Goal: Check status: Check status

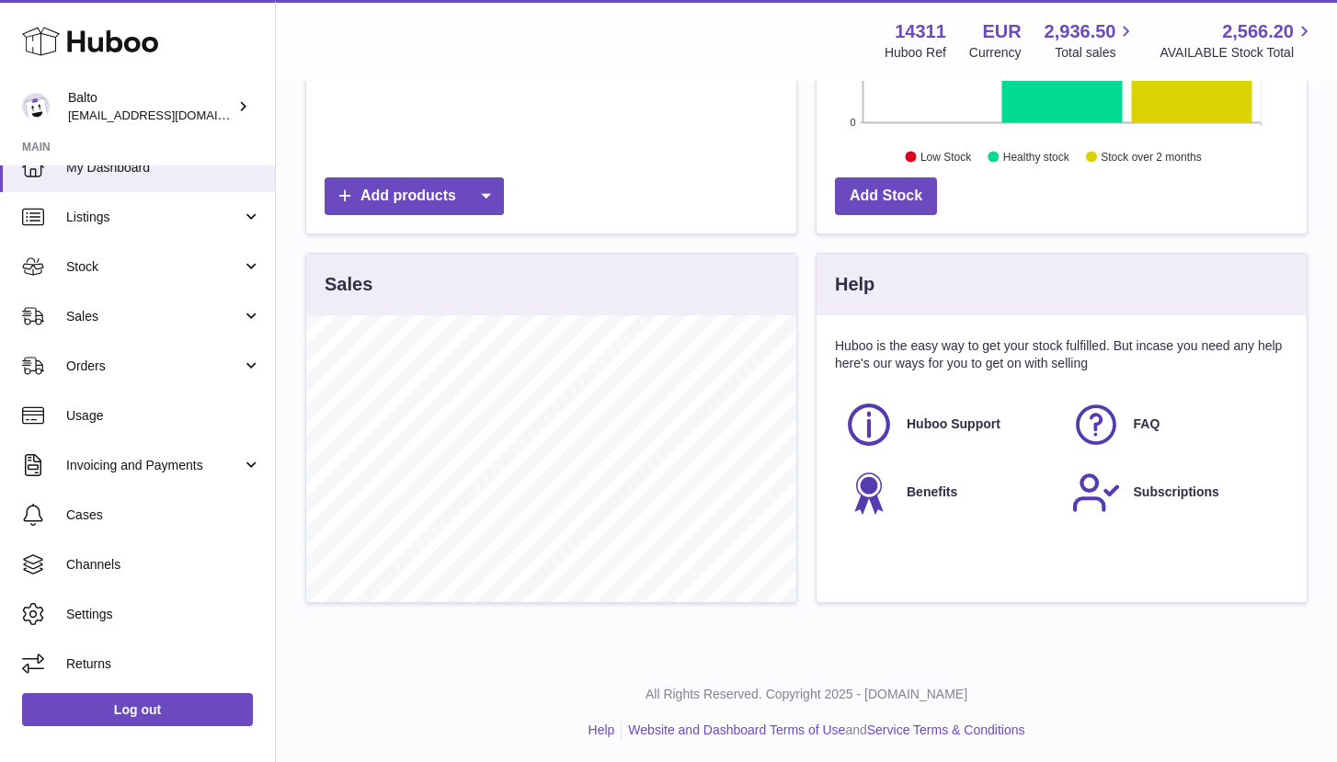
scroll to position [527, 0]
click at [603, 724] on link "Help" at bounding box center [602, 731] width 27 height 15
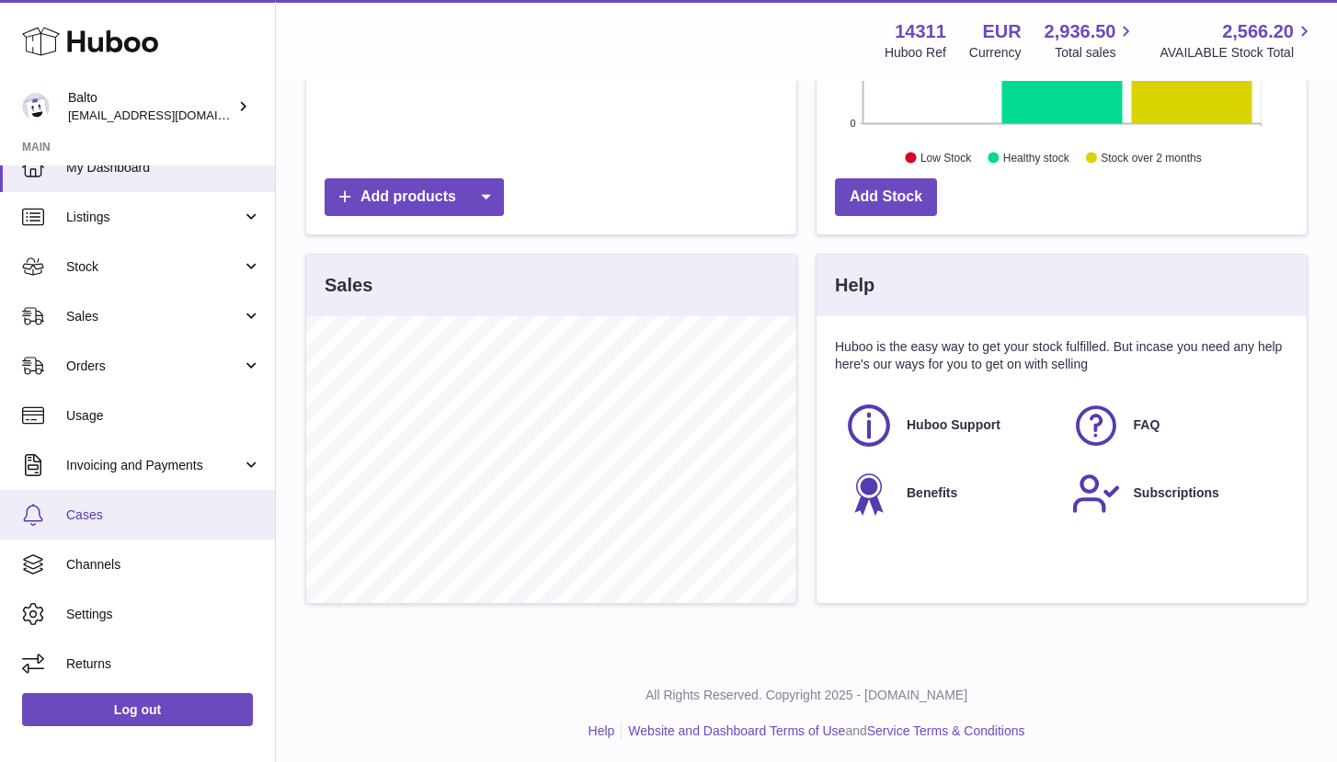
click at [92, 515] on span "Cases" at bounding box center [163, 515] width 195 height 17
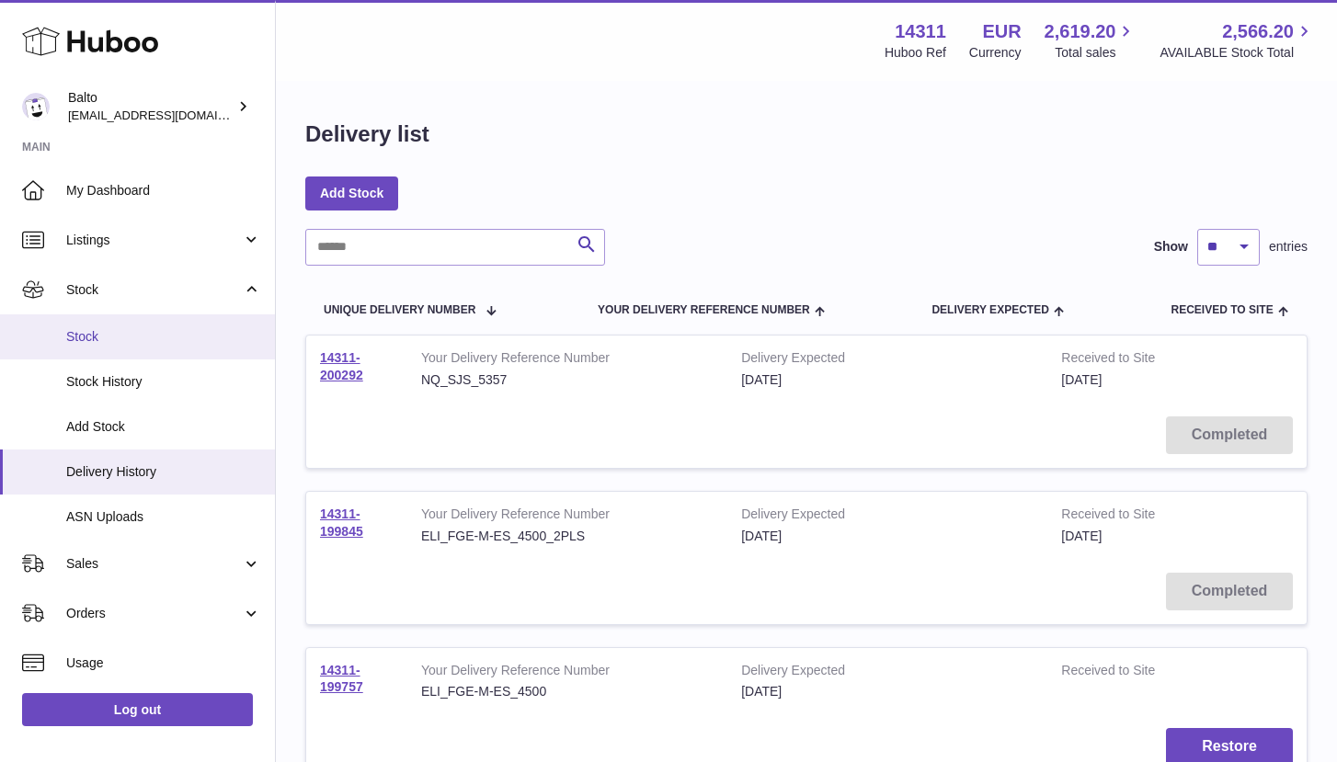
click at [90, 319] on link "Stock" at bounding box center [137, 337] width 275 height 45
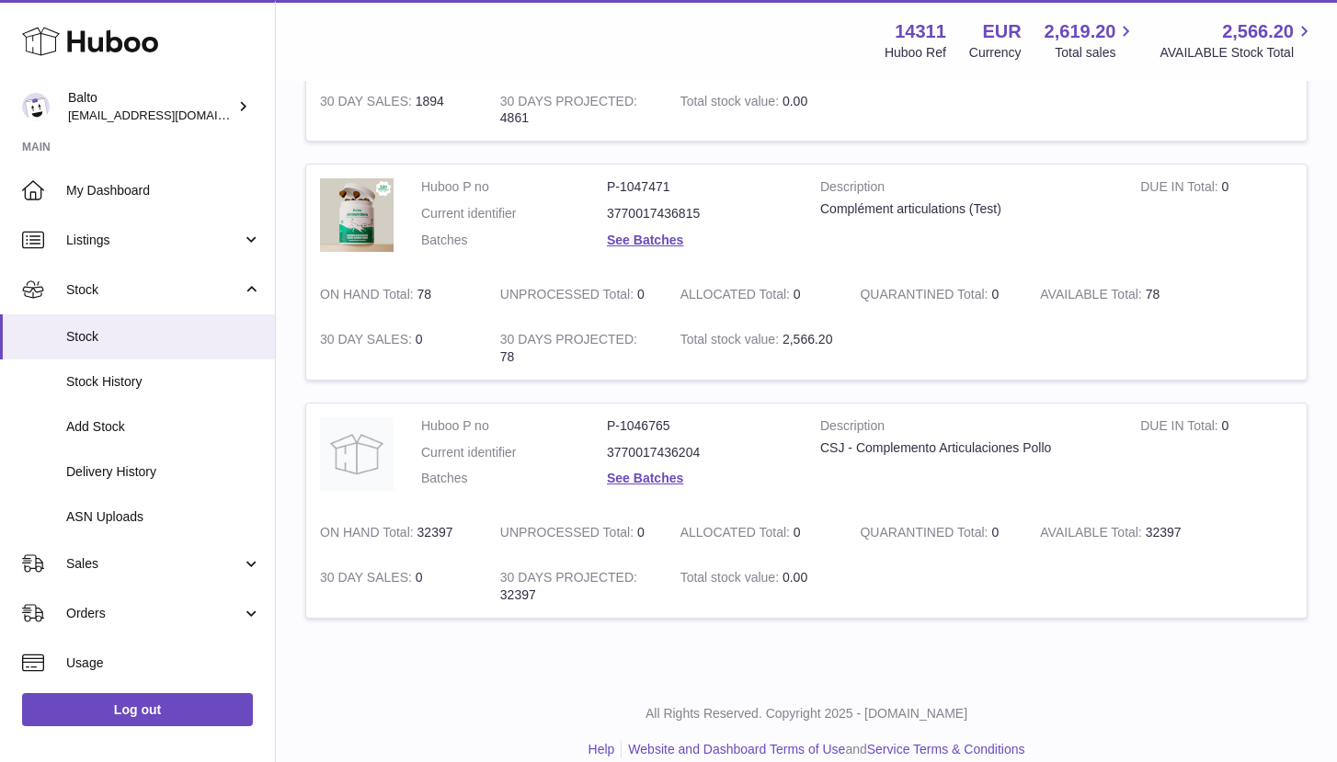
scroll to position [861, 0]
click at [74, 592] on link "Orders" at bounding box center [137, 614] width 275 height 50
click at [97, 652] on span "Orders" at bounding box center [163, 660] width 195 height 17
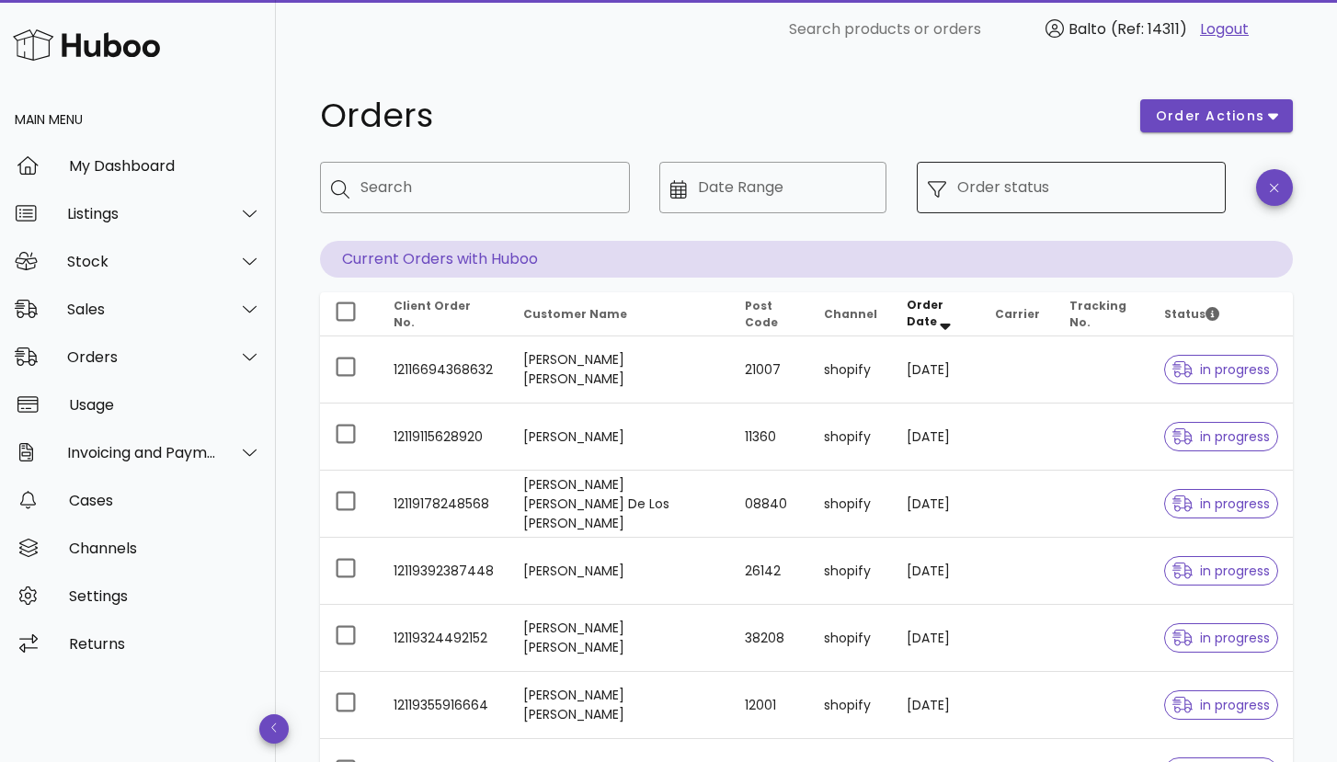
click at [1012, 186] on input "Order status" at bounding box center [1086, 187] width 258 height 29
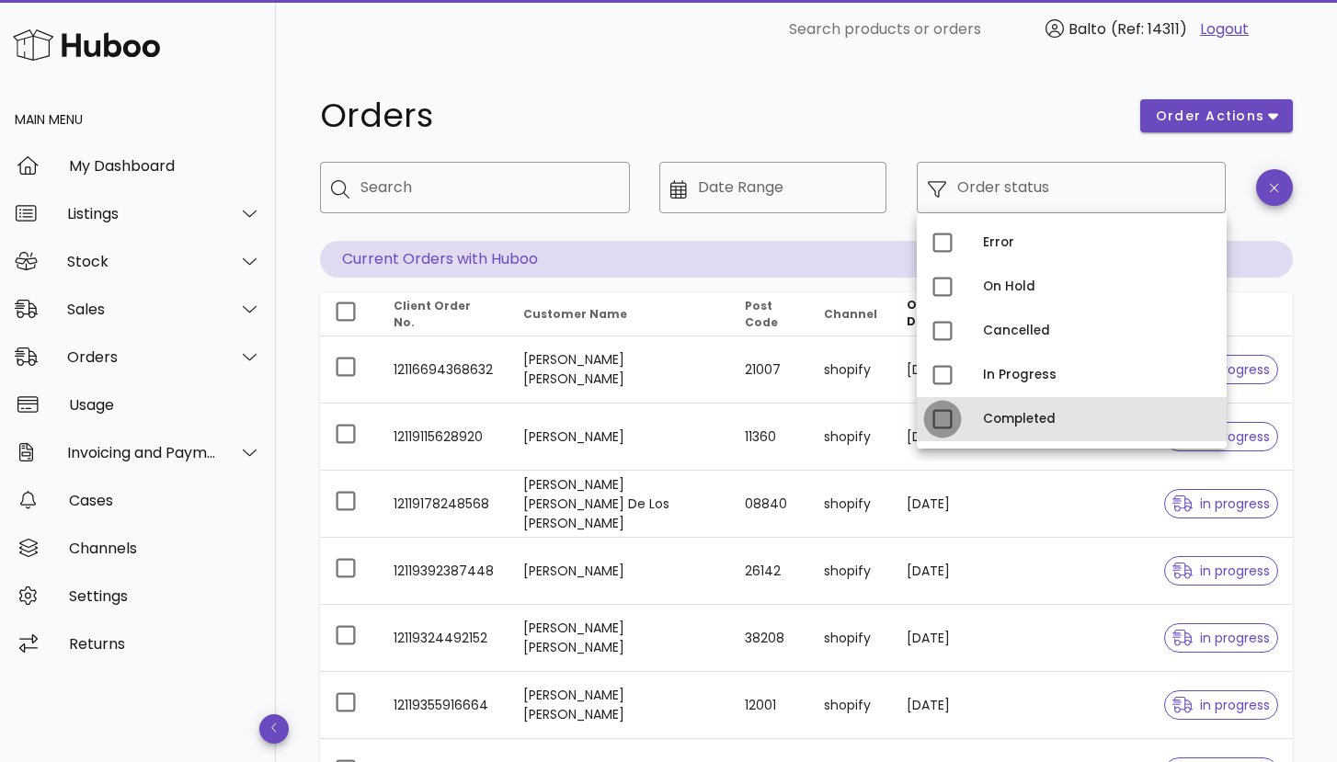
click at [936, 423] on div at bounding box center [942, 419] width 31 height 31
type input "**********"
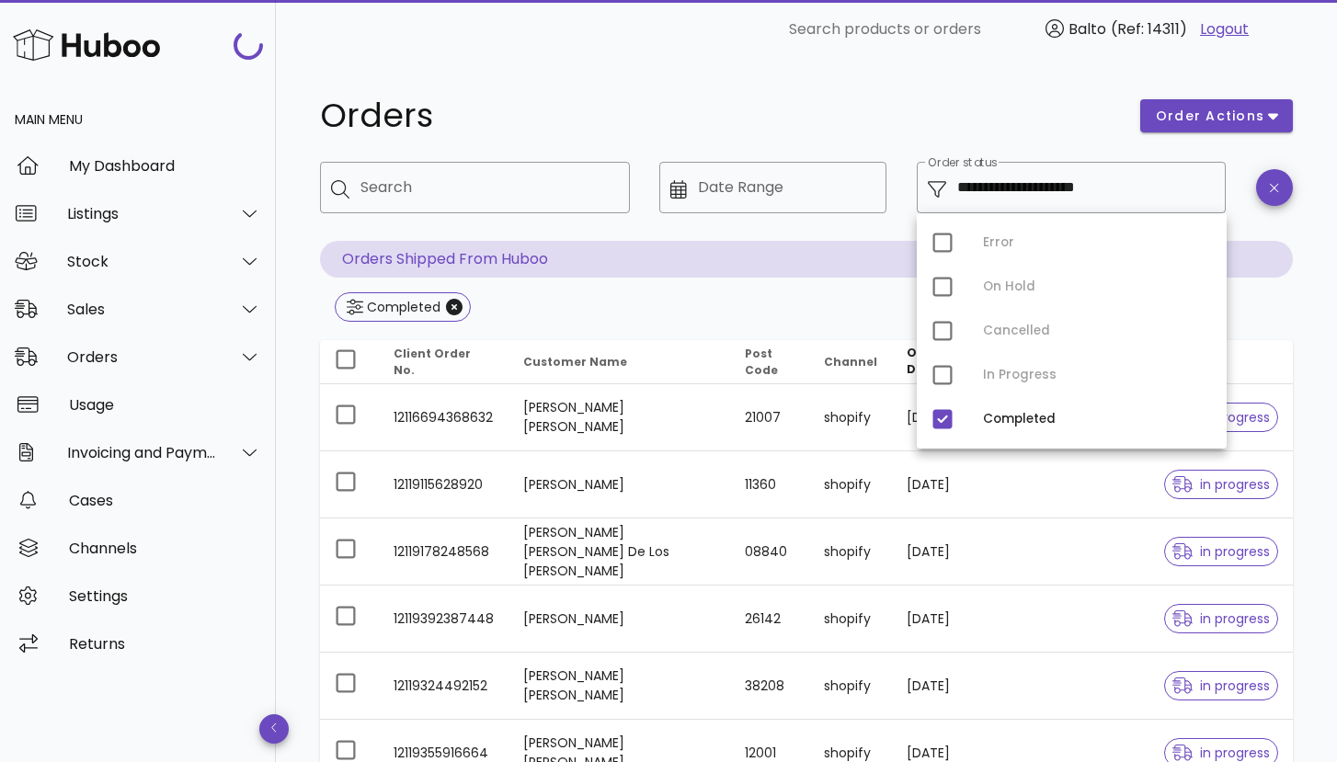
click at [899, 100] on h1 "Orders" at bounding box center [719, 115] width 798 height 33
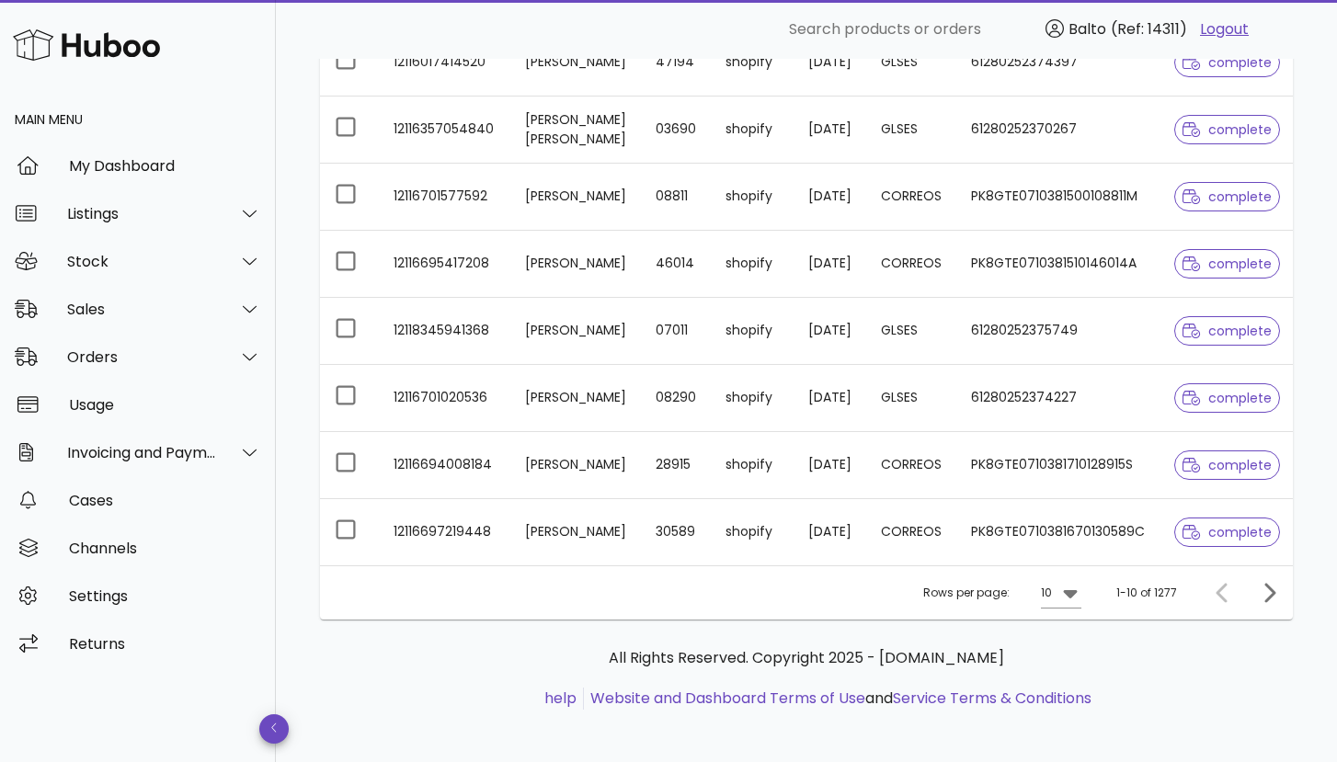
scroll to position [496, 0]
click at [1052, 586] on div "10" at bounding box center [1046, 594] width 11 height 17
click at [1060, 677] on div "50" at bounding box center [1067, 689] width 18 height 40
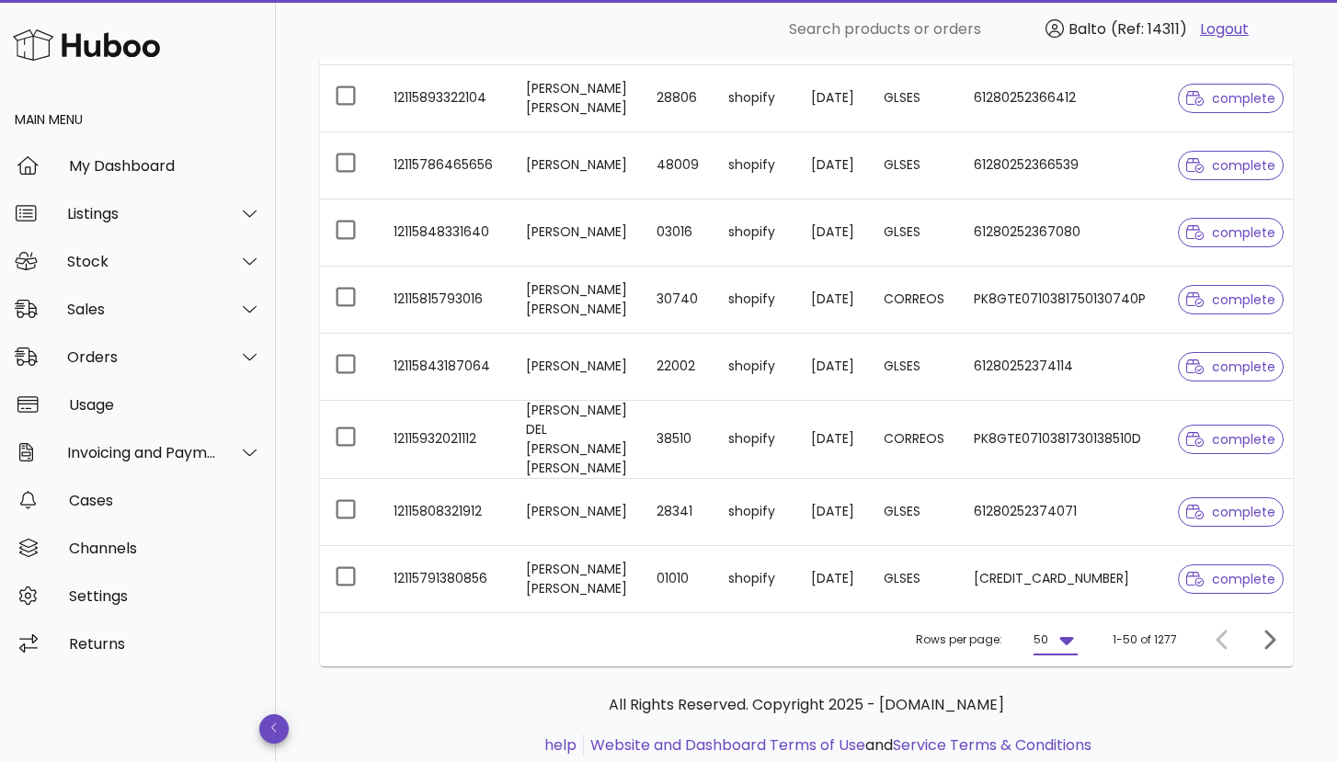
scroll to position [3192, 0]
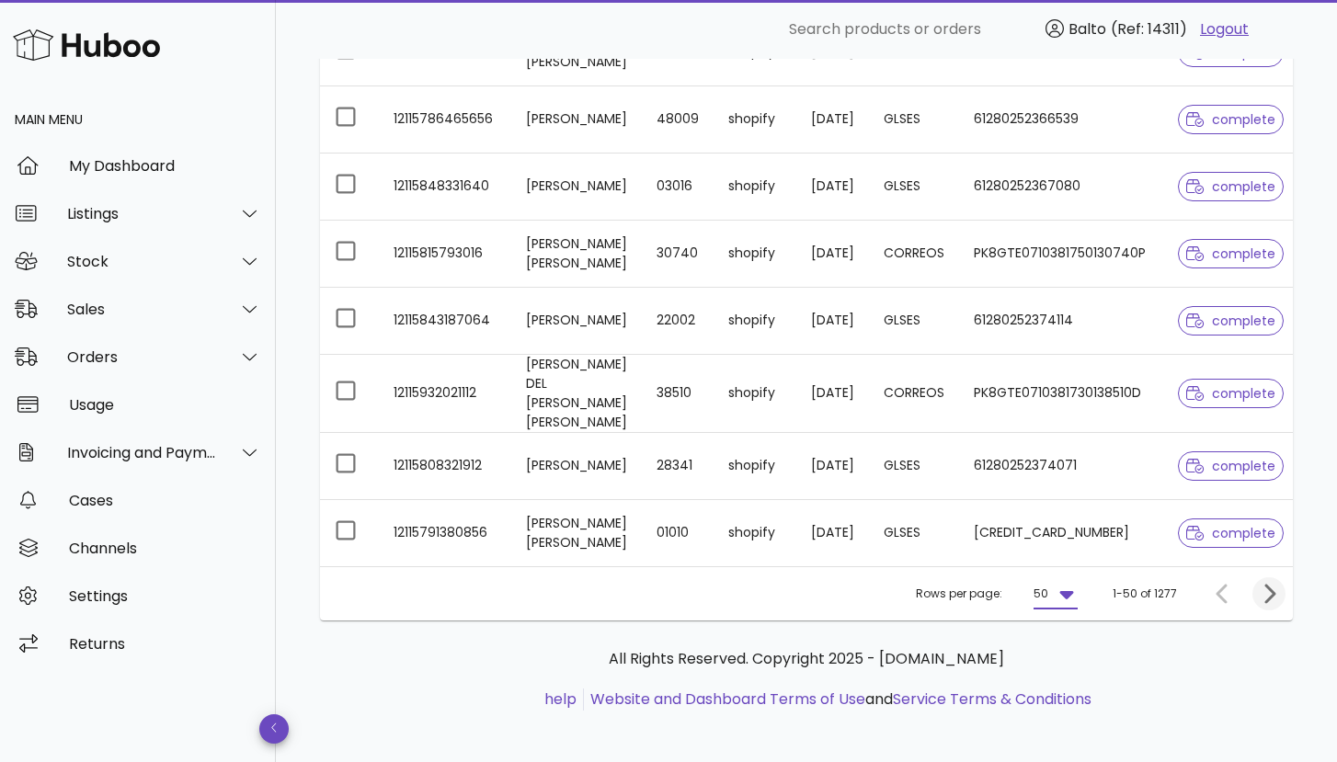
click at [1266, 583] on icon "Next page" at bounding box center [1269, 594] width 22 height 22
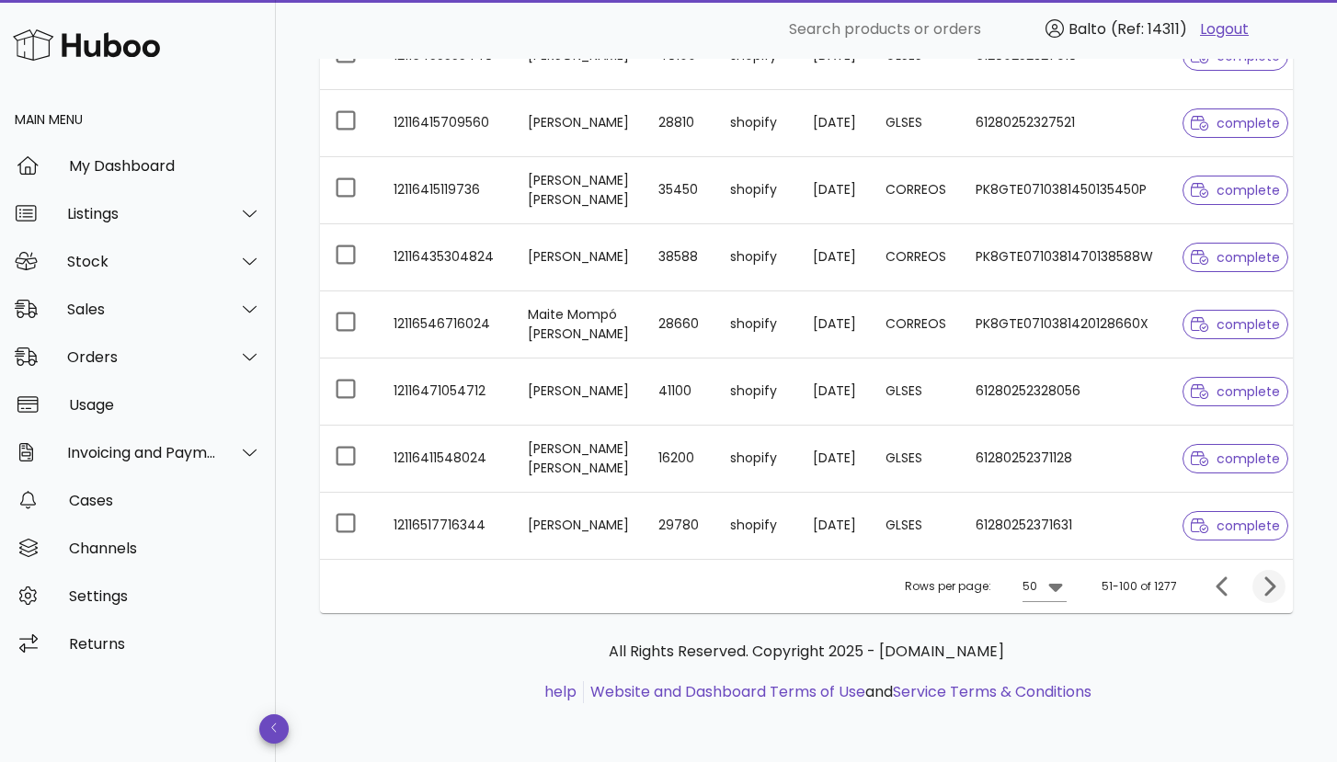
scroll to position [3181, 0]
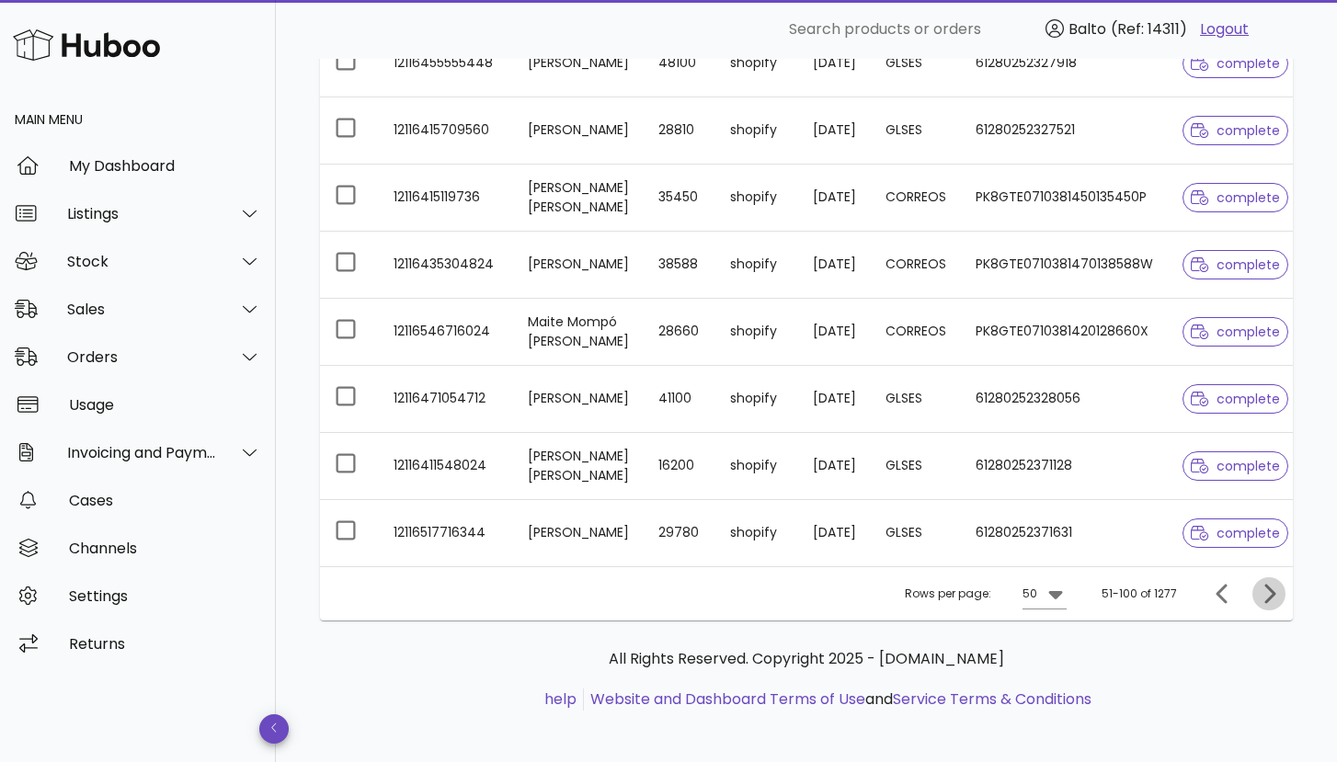
click at [1266, 583] on icon "Next page" at bounding box center [1269, 594] width 22 height 22
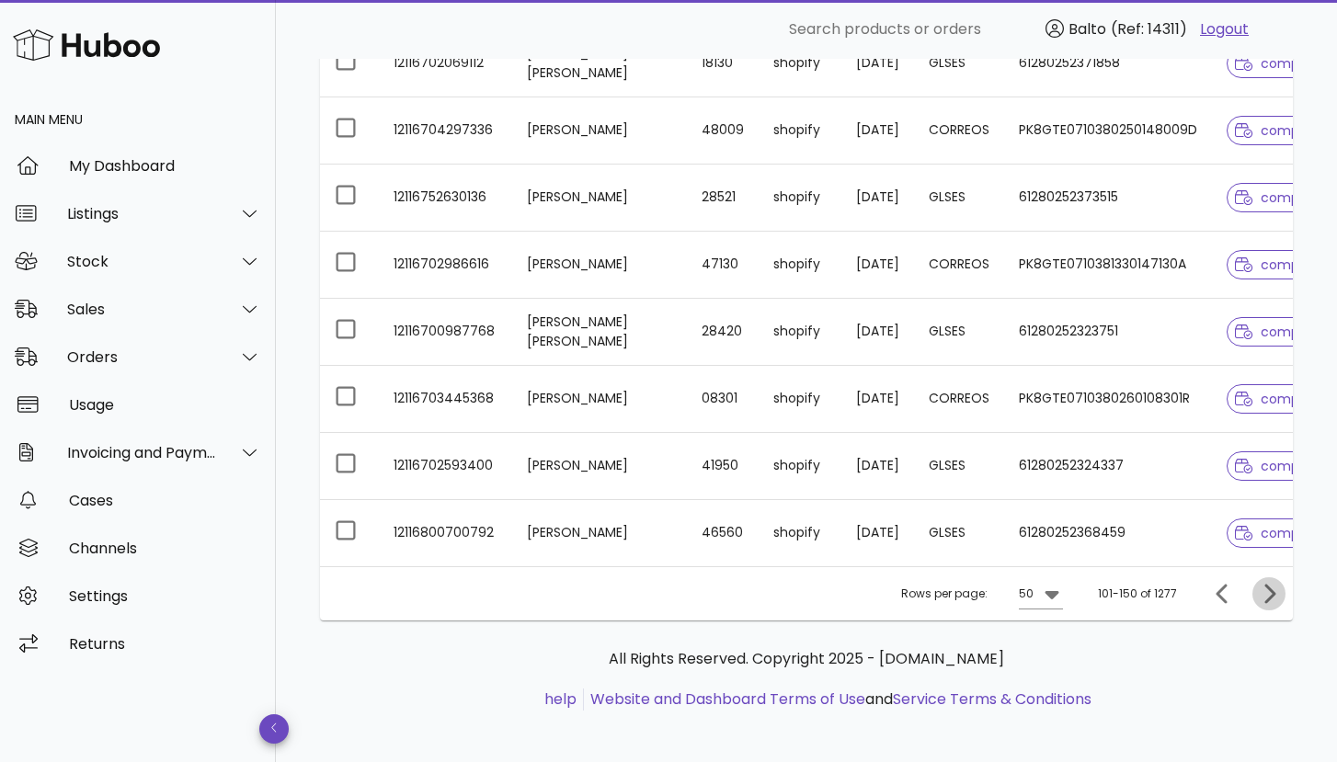
click at [1266, 607] on button "Next page" at bounding box center [1268, 594] width 33 height 33
click at [1266, 605] on icon "Next page" at bounding box center [1269, 594] width 22 height 22
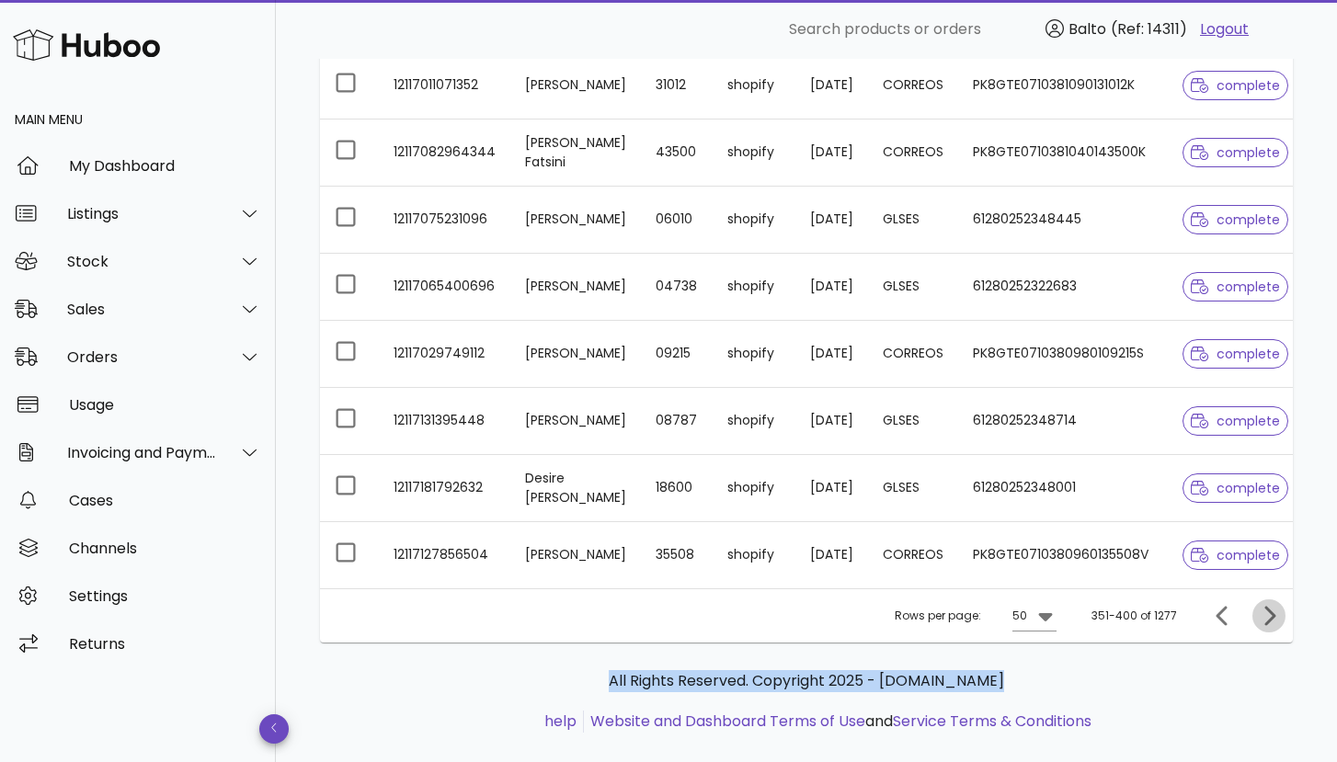
click at [1266, 643] on div "All Rights Reserved. Copyright 2025 - huboo.co.uk help Website and Dashboard Te…" at bounding box center [806, 712] width 973 height 138
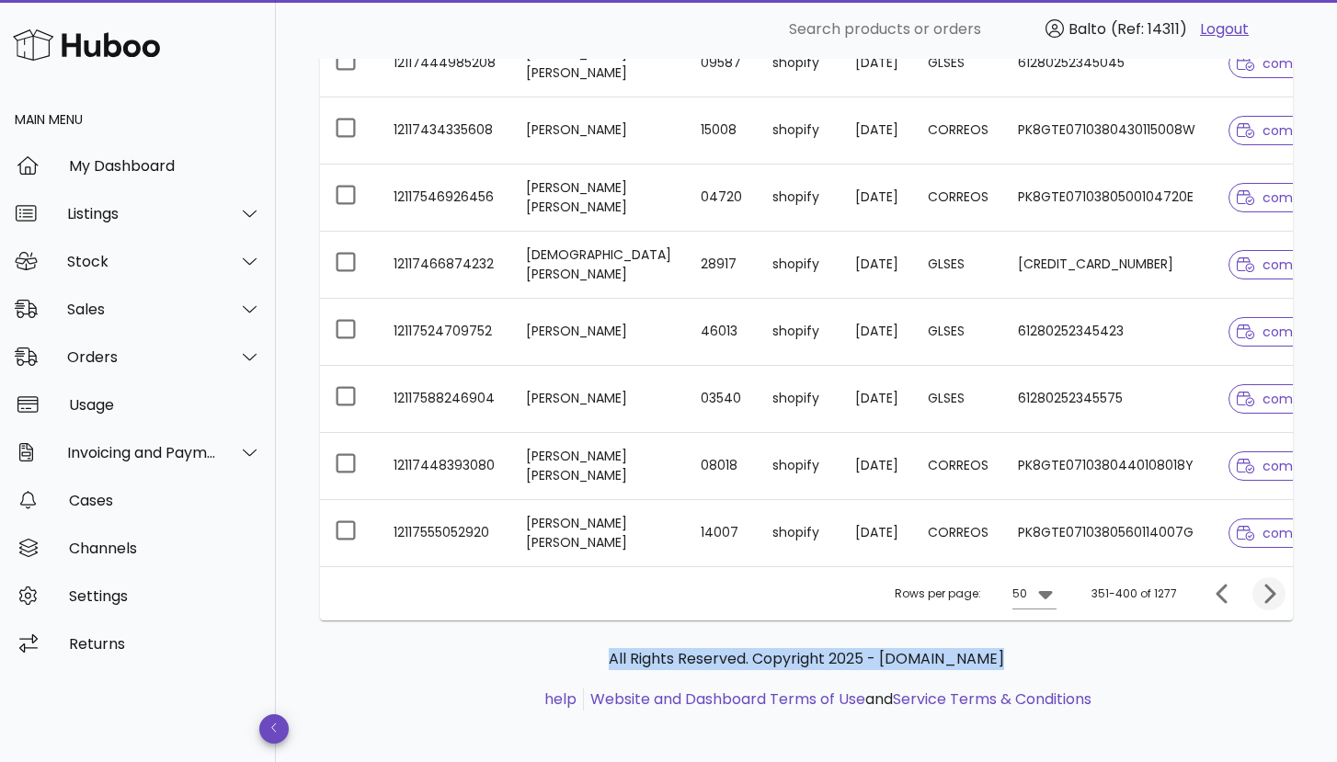
click at [1272, 585] on button "Next page" at bounding box center [1268, 594] width 33 height 33
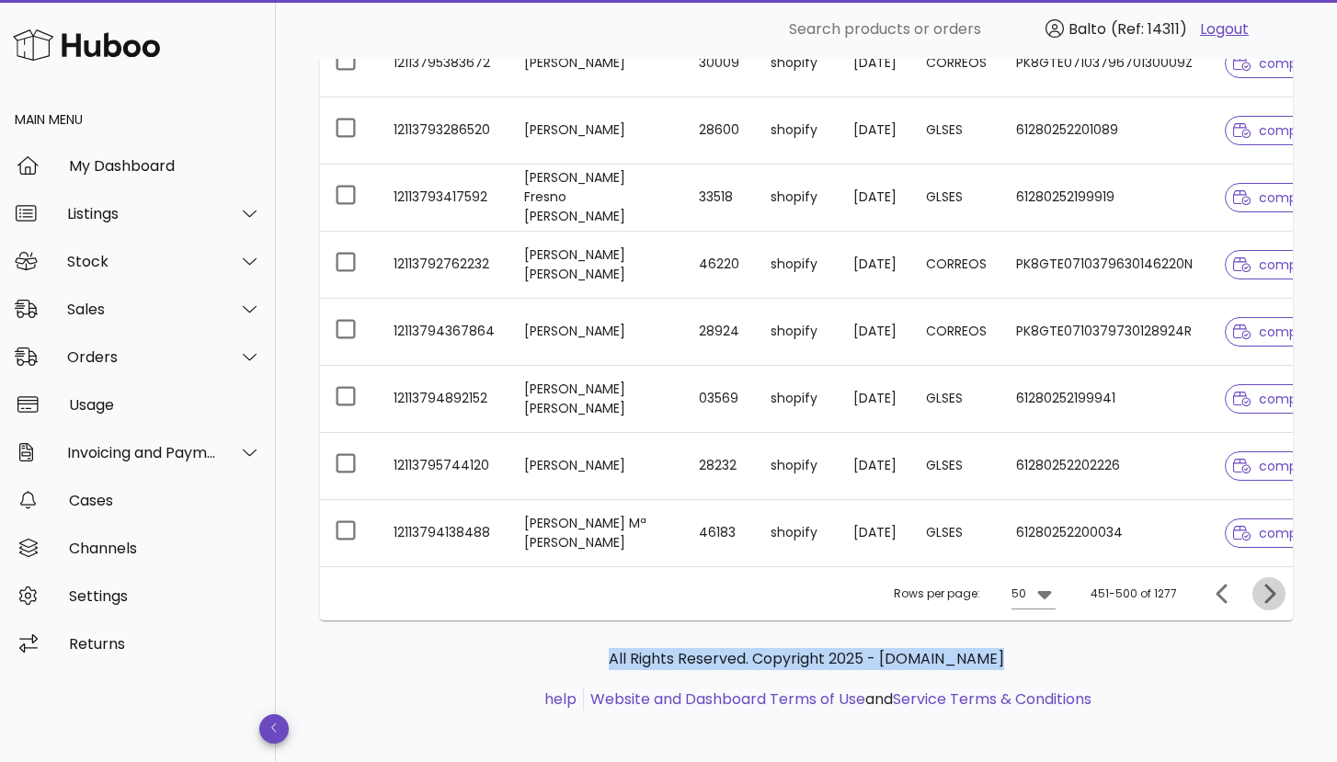
click at [1272, 585] on button "Next page" at bounding box center [1268, 594] width 33 height 33
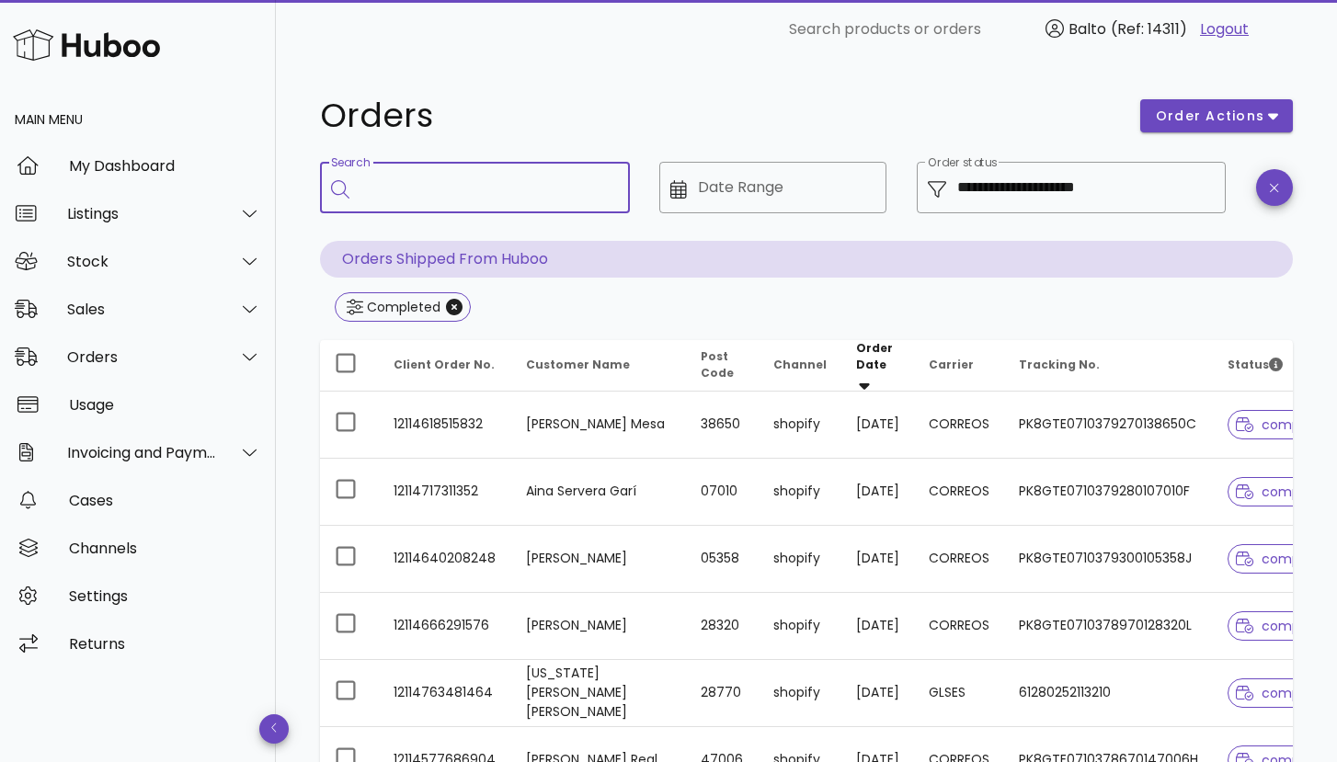
click at [478, 192] on input "Search" at bounding box center [487, 187] width 255 height 29
paste input "**********"
type input "**********"
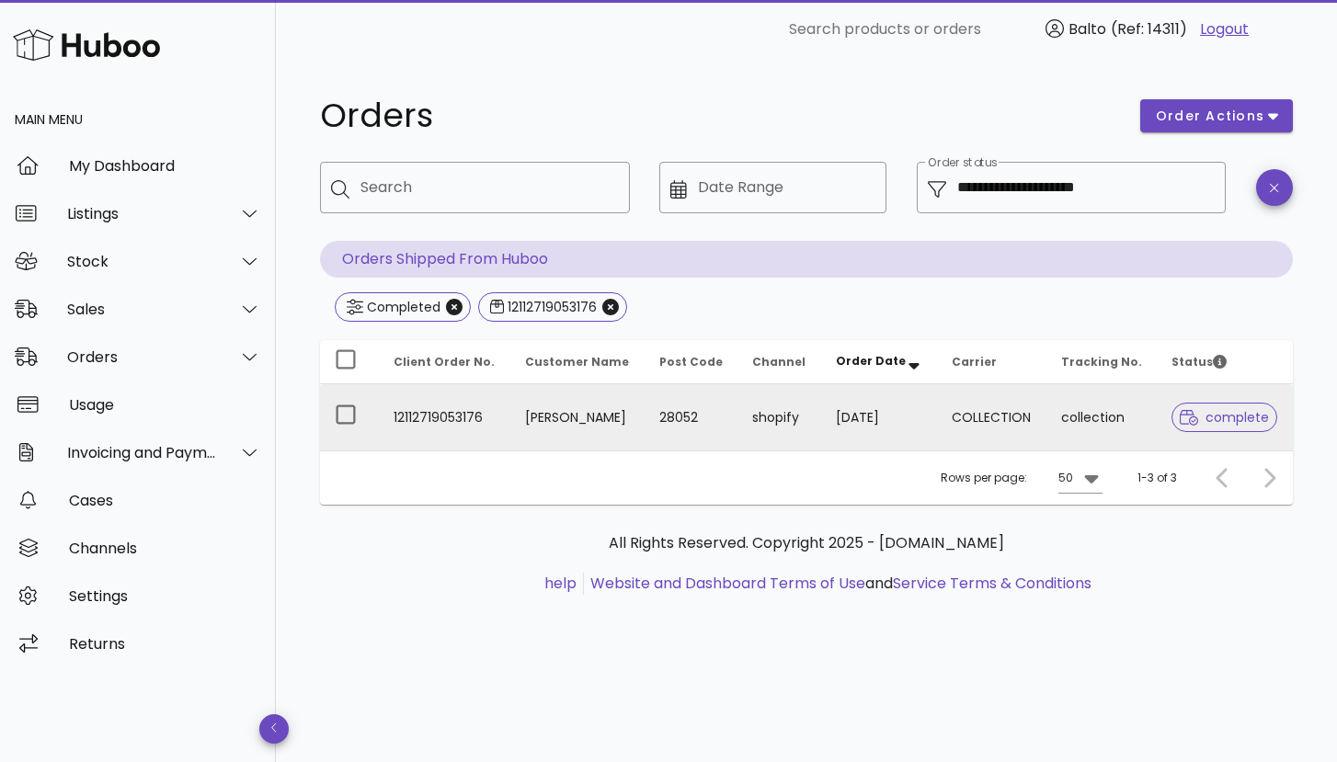
click at [456, 407] on td "12112719053176" at bounding box center [445, 417] width 132 height 66
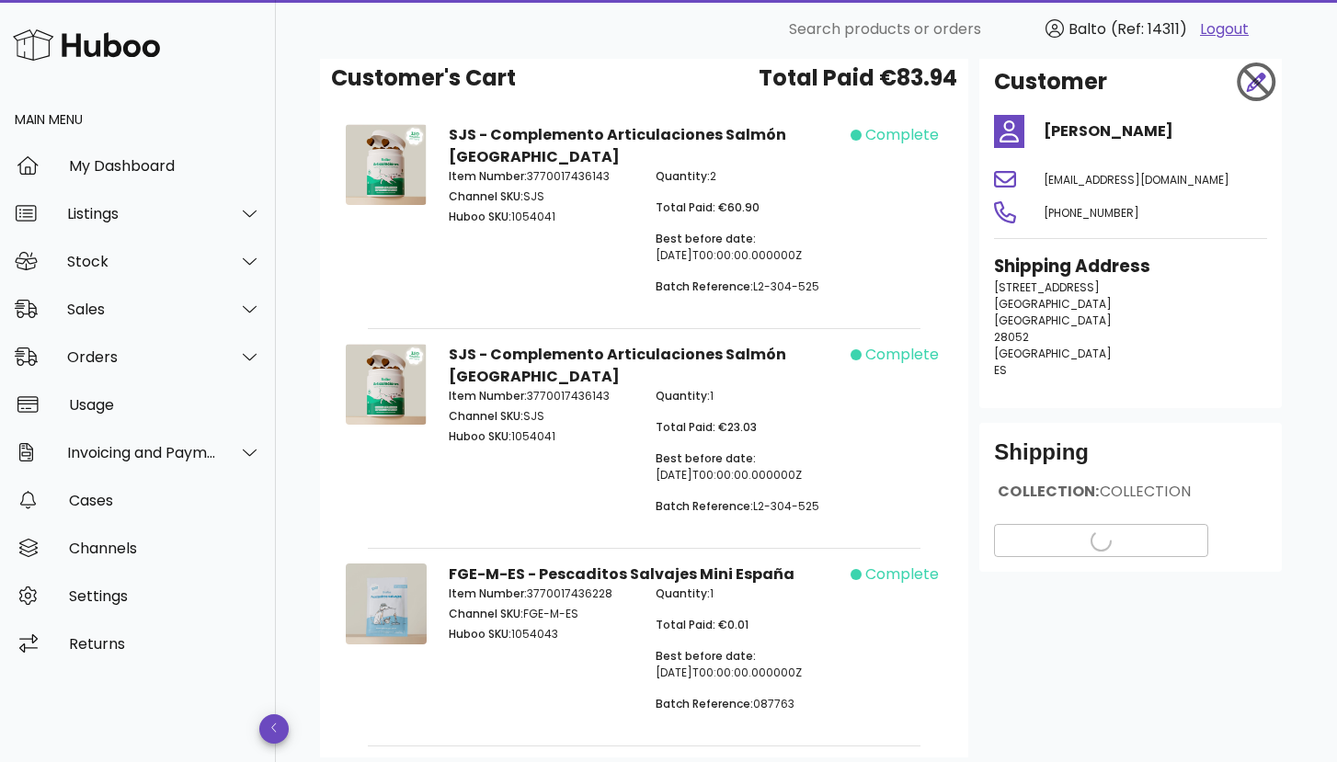
scroll to position [54, 0]
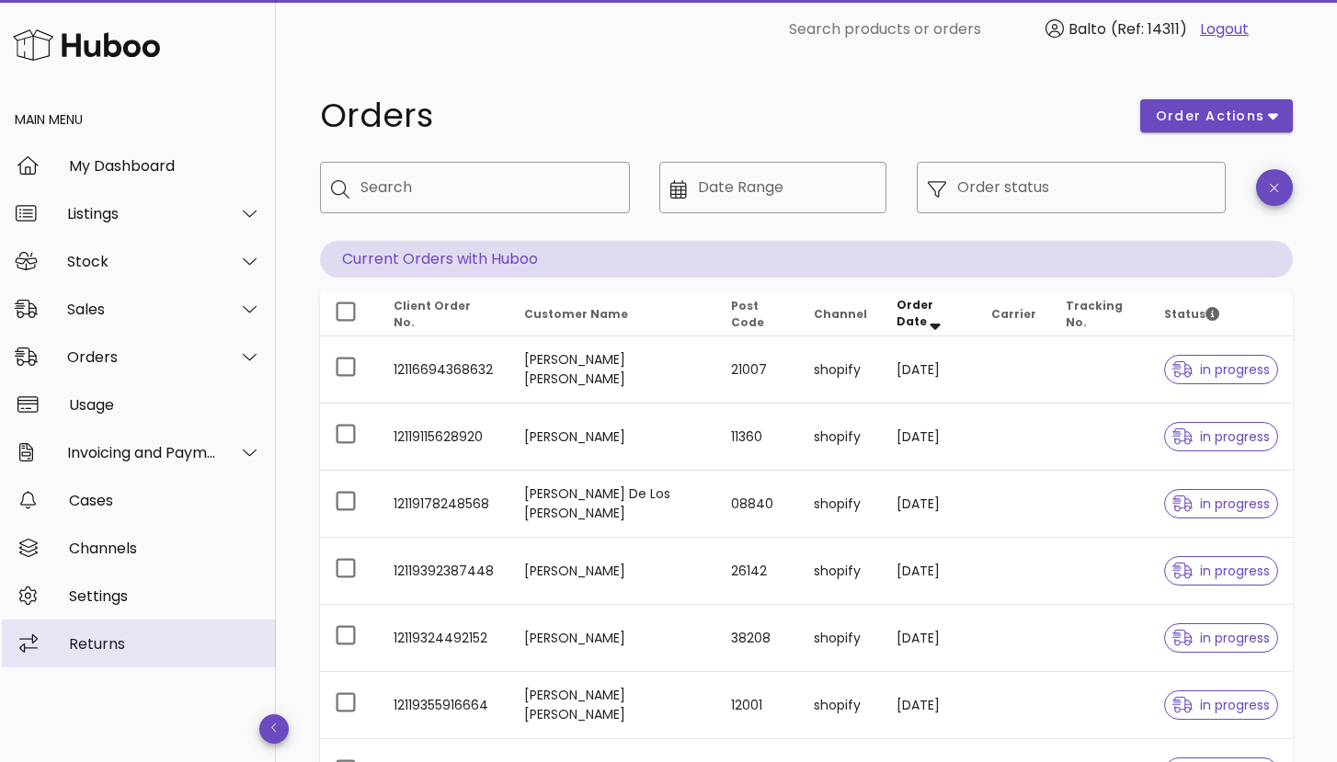
click at [102, 638] on div "Returns" at bounding box center [165, 643] width 192 height 17
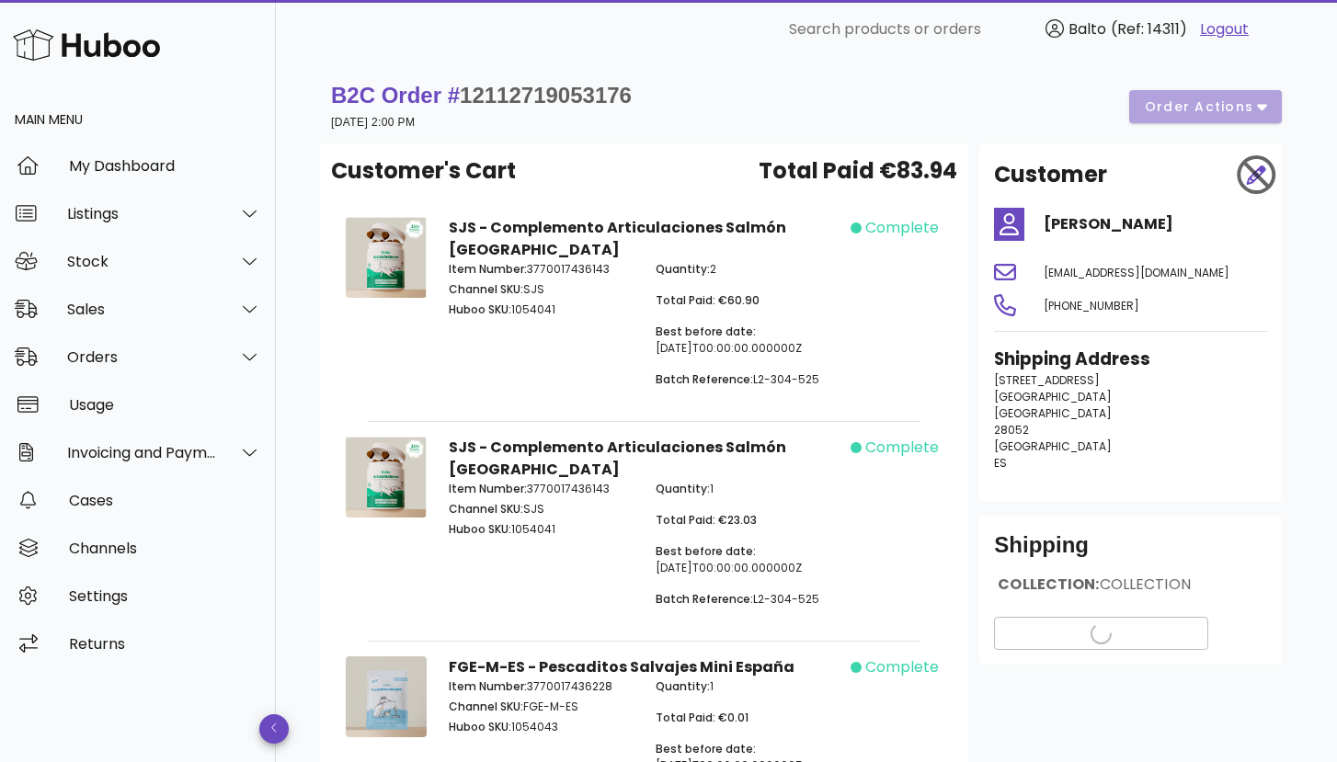
drag, startPoint x: 1098, startPoint y: 587, endPoint x: 1199, endPoint y: 589, distance: 101.2
click at [1199, 589] on div "COLLECTION: COLLECTION" at bounding box center [1130, 592] width 273 height 35
click at [1222, 473] on div "Shipping Address [STREET_ADDRESS] ES" at bounding box center [1130, 417] width 295 height 162
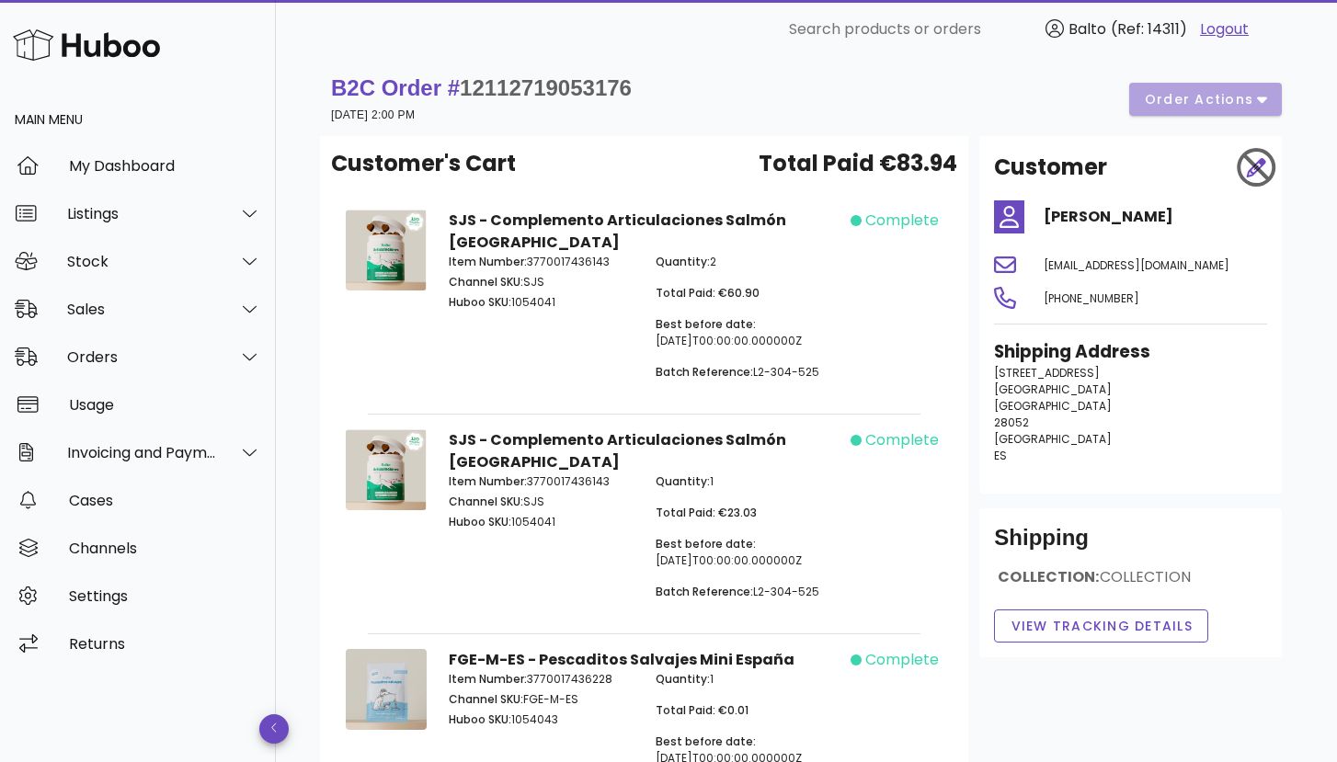
scroll to position [13, 0]
